Goal: Communication & Community: Connect with others

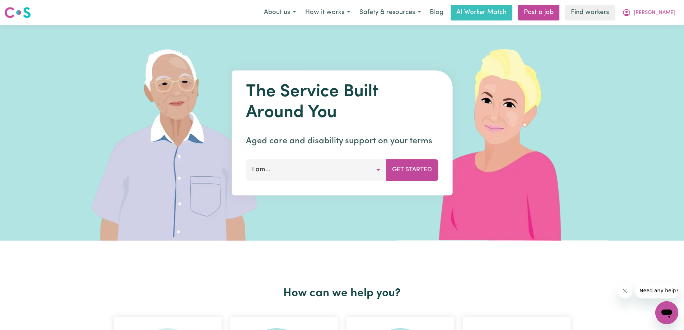
click at [671, 12] on span "[PERSON_NAME]" at bounding box center [654, 13] width 41 height 8
click at [637, 28] on link "My Dashboard" at bounding box center [650, 28] width 57 height 14
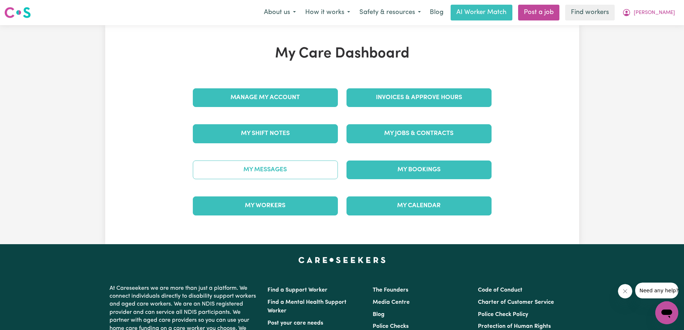
click at [258, 167] on link "My Messages" at bounding box center [265, 169] width 145 height 19
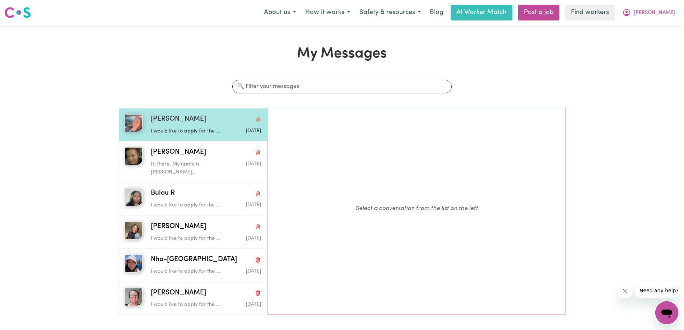
click at [210, 128] on p "I would like to apply for the ..." at bounding box center [187, 131] width 73 height 8
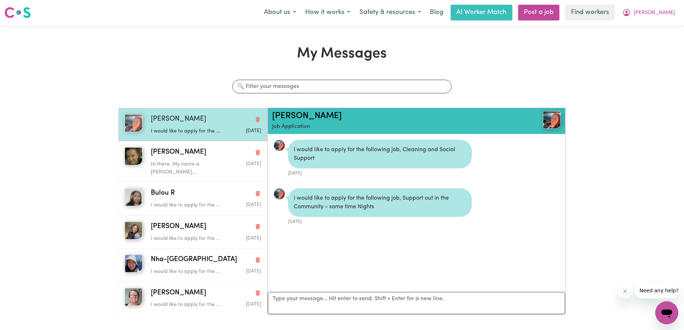
scroll to position [4, 0]
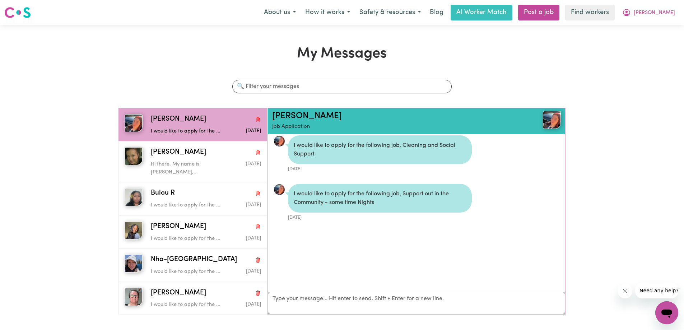
click at [276, 141] on img at bounding box center [279, 140] width 11 height 11
